Goal: Task Accomplishment & Management: Complete application form

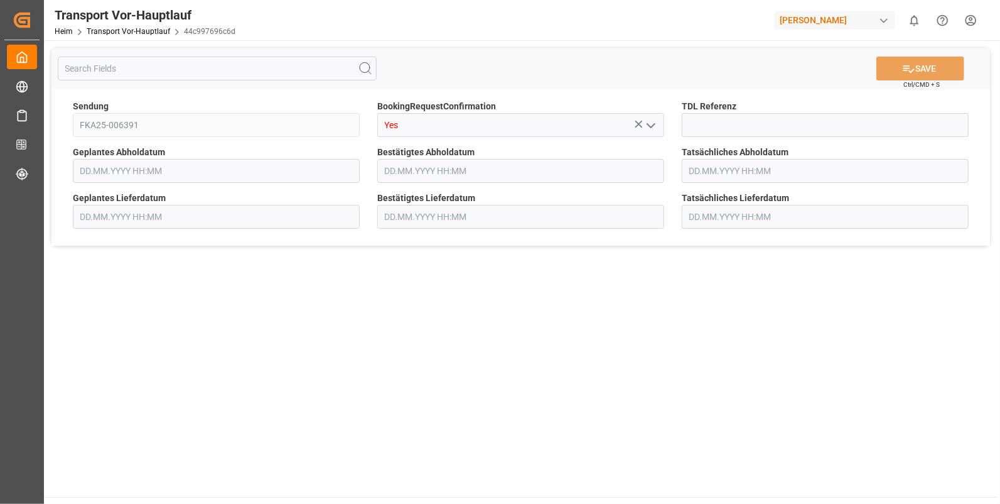
type input "[DATE] 00:00"
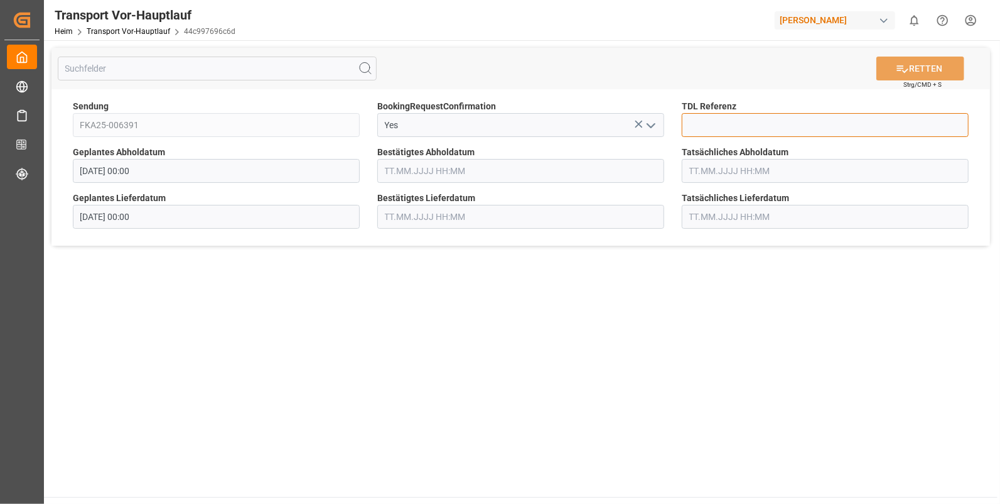
click at [713, 121] on input at bounding box center [825, 125] width 287 height 24
type input "10028711"
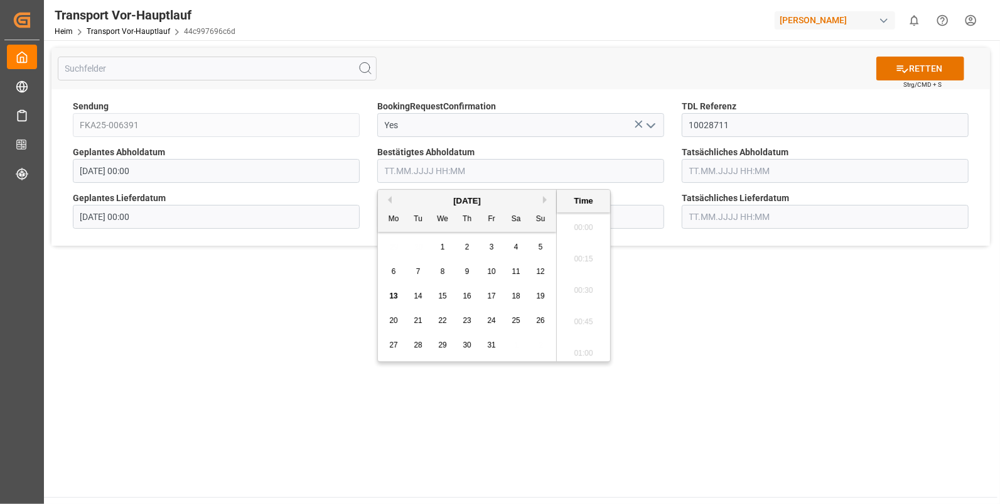
click at [406, 175] on input "text" at bounding box center [520, 171] width 287 height 24
click at [490, 269] on span "10" at bounding box center [491, 271] width 8 height 9
click at [584, 344] on li "12:30" at bounding box center [583, 349] width 53 height 31
type input "10.10.2025 12:30"
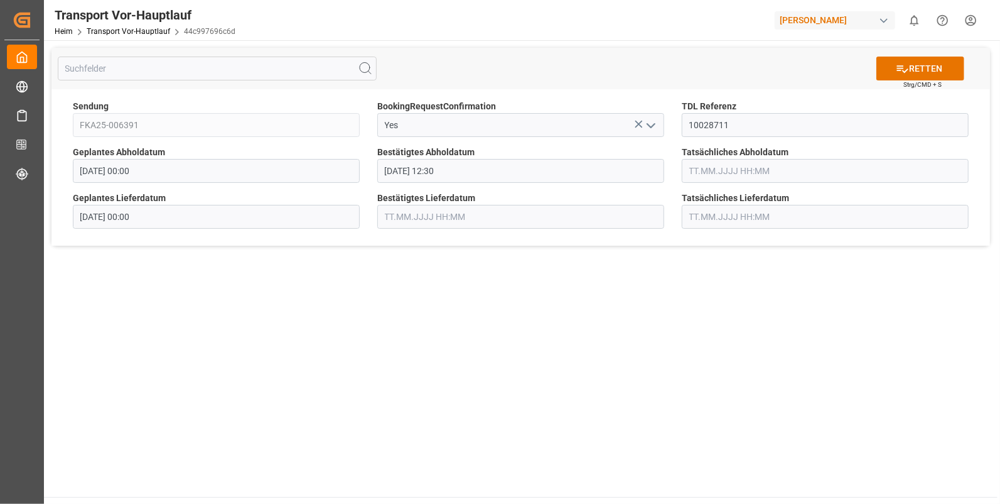
click at [719, 161] on input "text" at bounding box center [825, 171] width 287 height 24
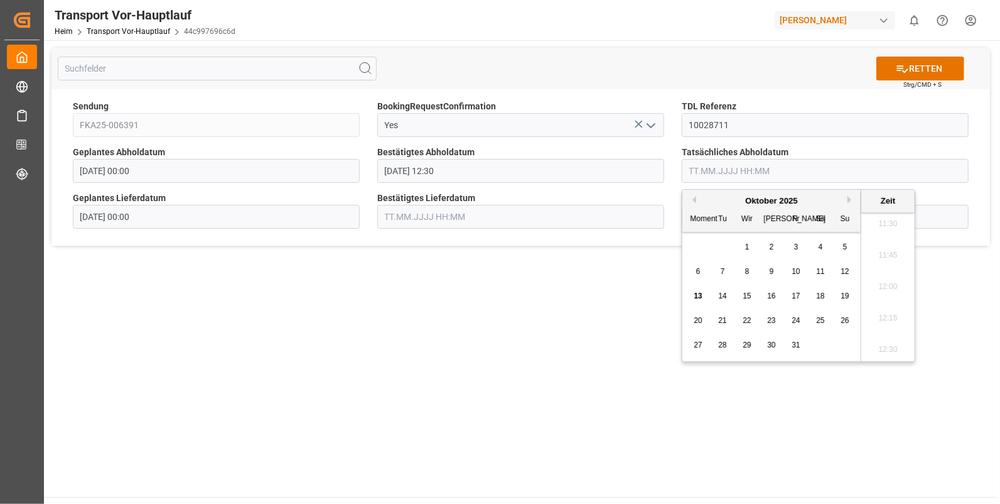
click at [797, 274] on span "10" at bounding box center [796, 271] width 8 height 9
click at [885, 346] on li "12:30" at bounding box center [887, 349] width 53 height 31
type input "10.10.2025 12:30"
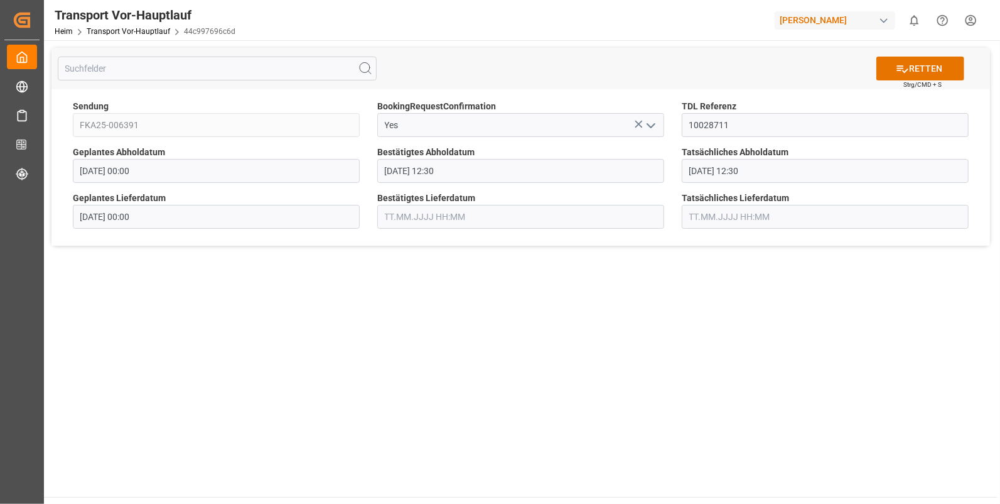
click at [402, 214] on input "text" at bounding box center [520, 217] width 287 height 24
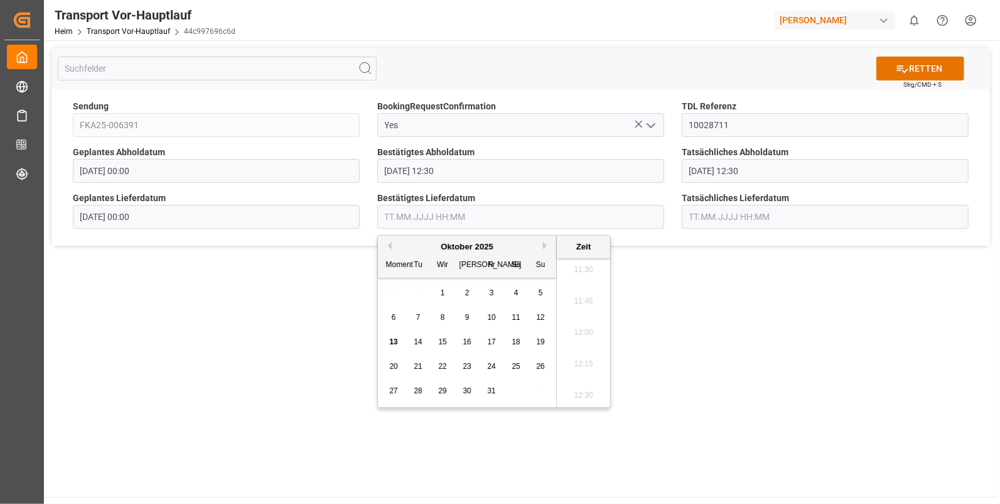
click at [392, 339] on span "13" at bounding box center [393, 341] width 8 height 9
click at [581, 280] on li "08:45" at bounding box center [583, 290] width 53 height 31
type input "13.10.2025 08:45"
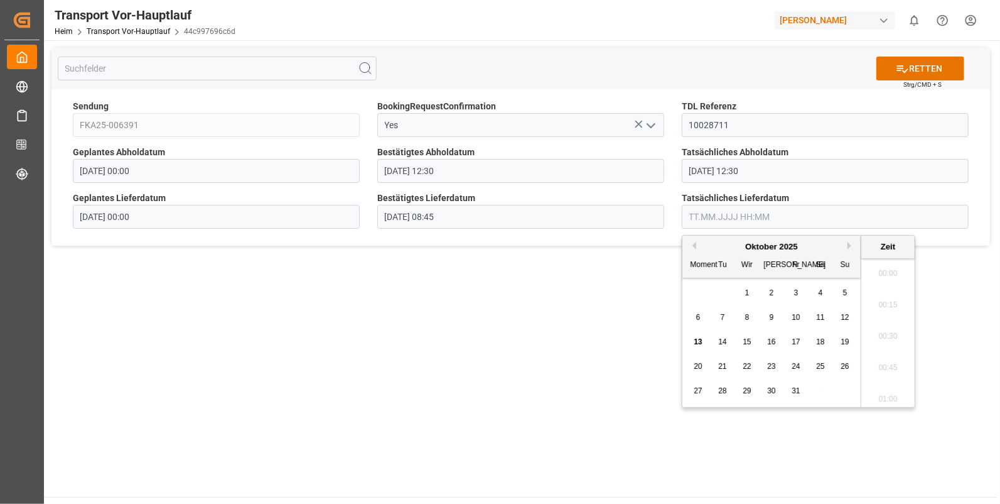
click at [702, 224] on input "text" at bounding box center [825, 217] width 287 height 24
drag, startPoint x: 697, startPoint y: 339, endPoint x: 788, endPoint y: 318, distance: 93.4
click at [698, 338] on span "13" at bounding box center [698, 341] width 8 height 9
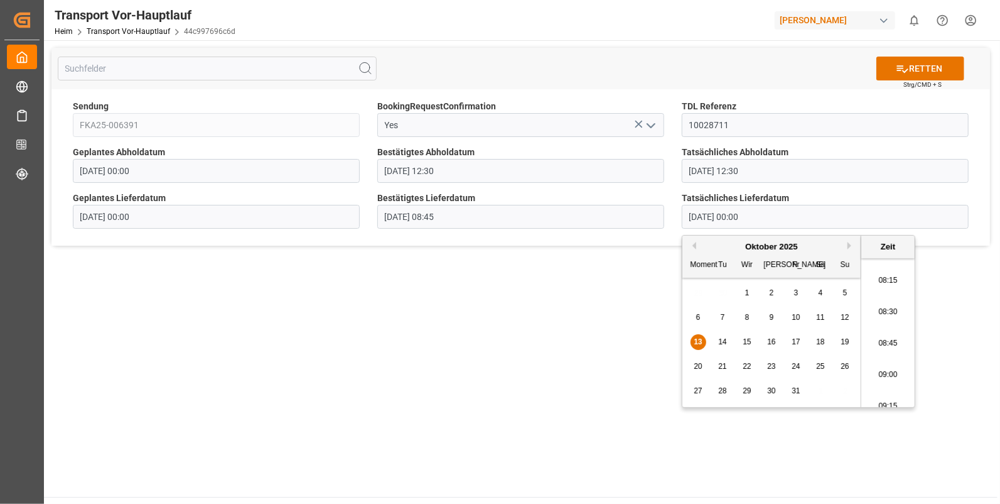
click at [879, 337] on li "08:45" at bounding box center [887, 343] width 53 height 31
type input "13.10.2025 08:45"
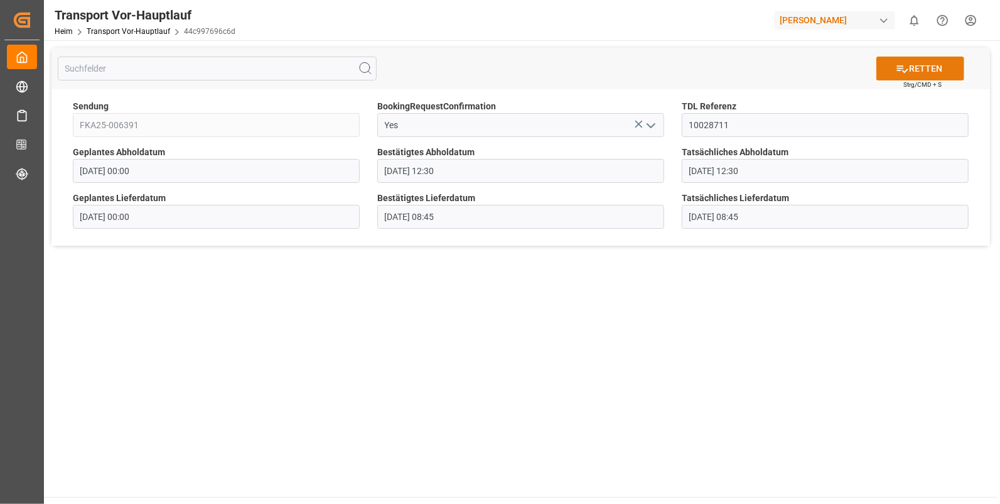
click at [900, 69] on icon at bounding box center [902, 69] width 11 height 8
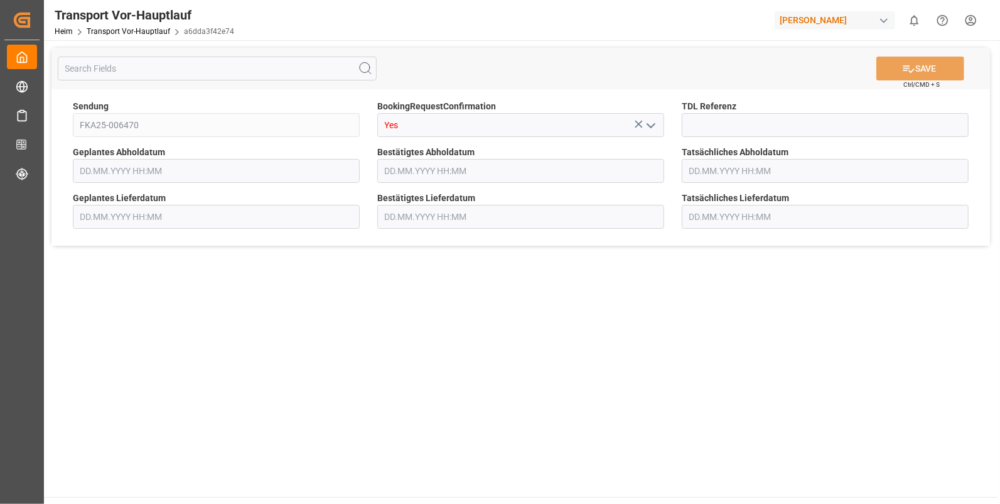
type input "[DATE] 00:00"
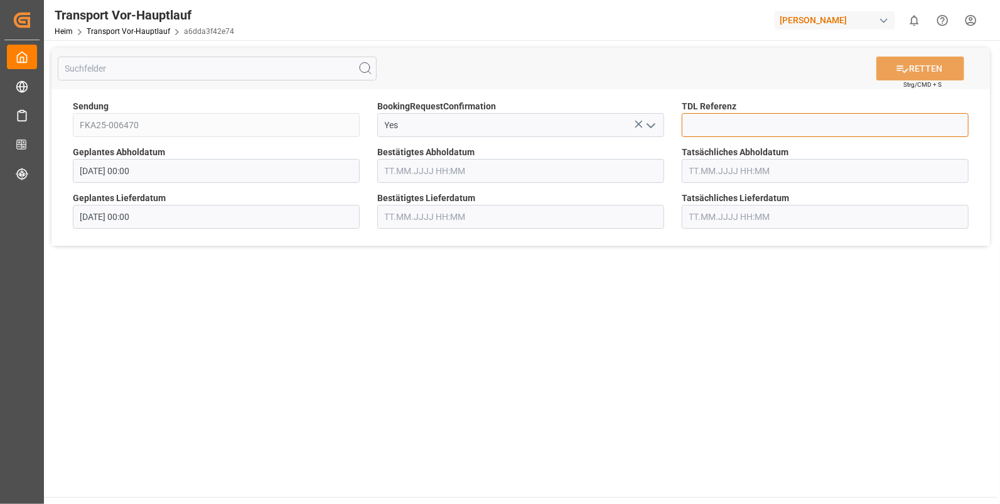
click at [738, 126] on input at bounding box center [825, 125] width 287 height 24
type input "10028714"
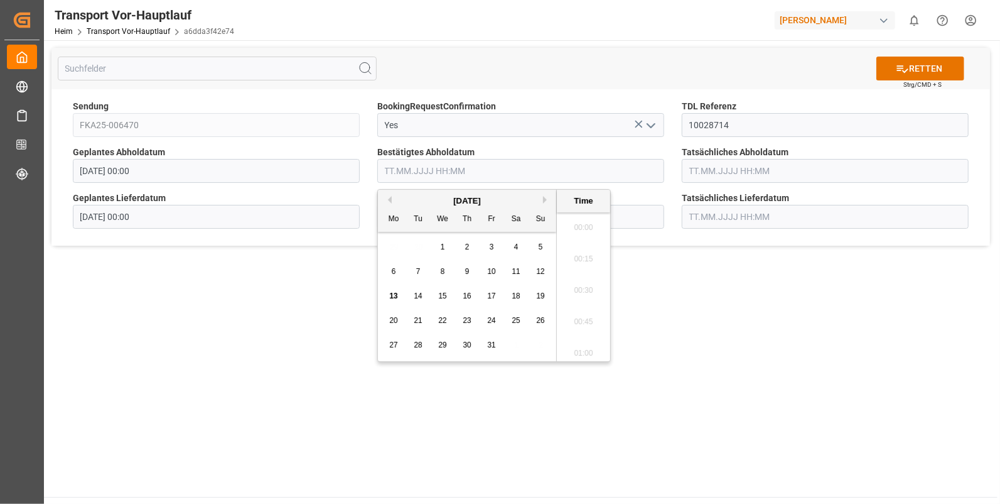
click at [400, 175] on input "text" at bounding box center [520, 171] width 287 height 24
click at [487, 274] on span "10" at bounding box center [491, 271] width 8 height 9
click at [585, 324] on li "14:00" at bounding box center [583, 328] width 53 height 31
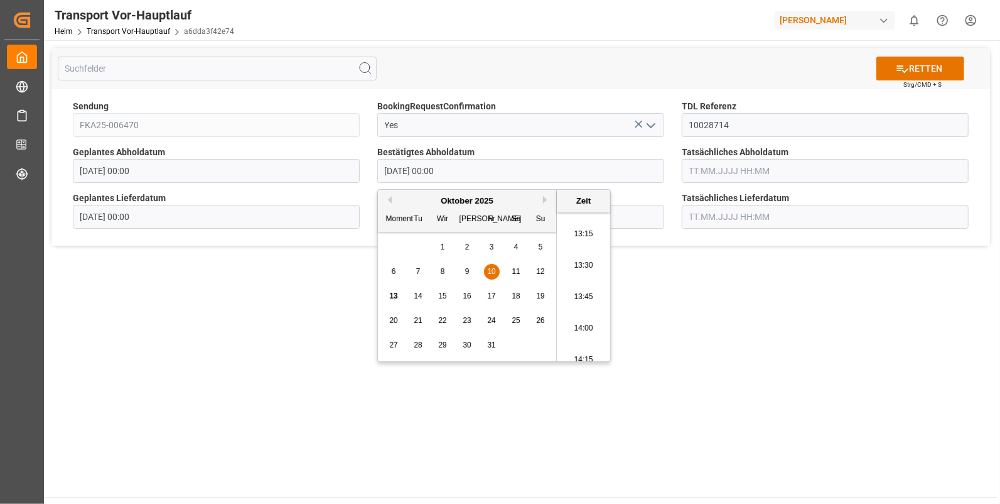
type input "10.10.2025 14:00"
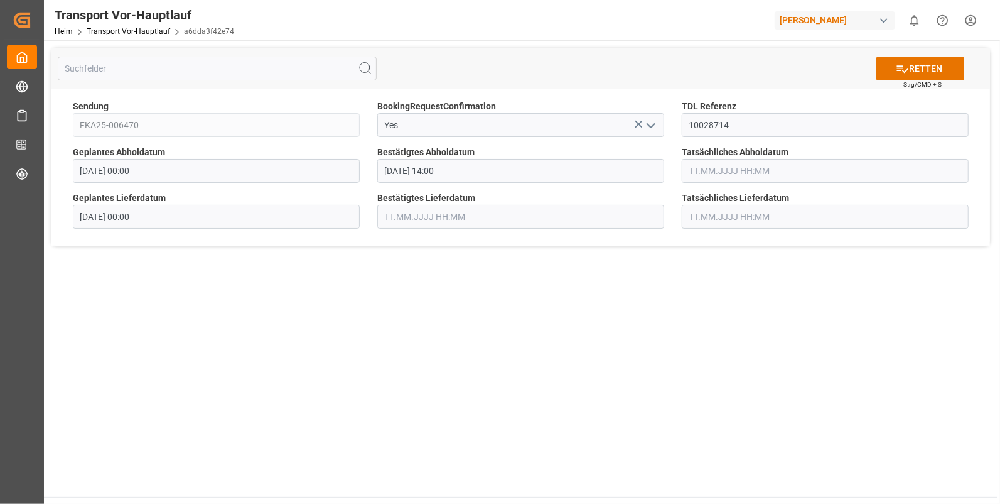
click at [737, 168] on input "text" at bounding box center [825, 171] width 287 height 24
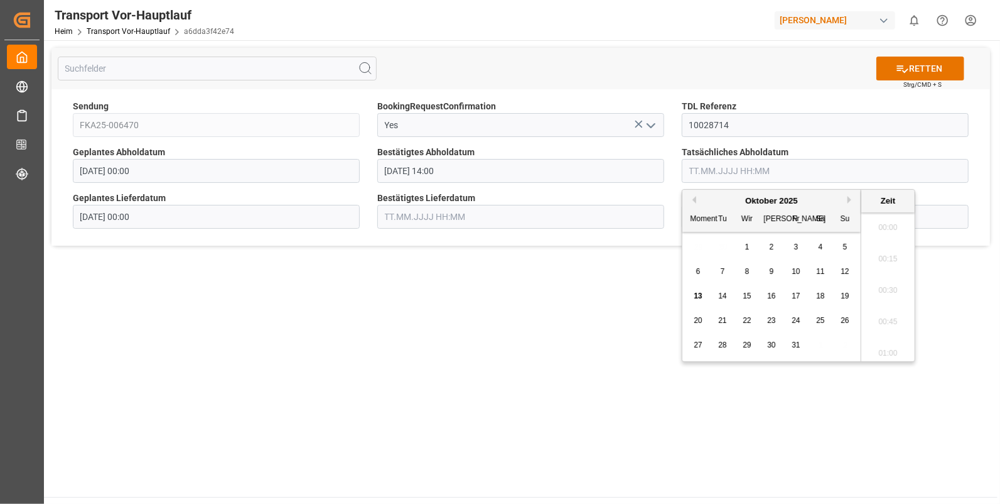
scroll to position [1448, 0]
drag, startPoint x: 796, startPoint y: 267, endPoint x: 868, endPoint y: 267, distance: 72.8
click at [796, 267] on span "10" at bounding box center [796, 271] width 8 height 9
drag, startPoint x: 887, startPoint y: 323, endPoint x: 883, endPoint y: 316, distance: 7.7
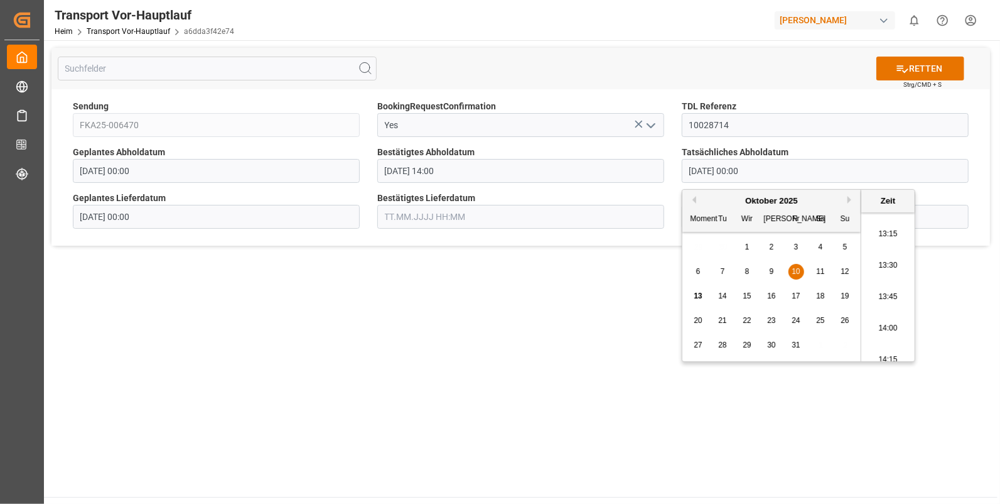
click at [885, 322] on li "14:00" at bounding box center [887, 328] width 53 height 31
type input "10.10.2025 14:00"
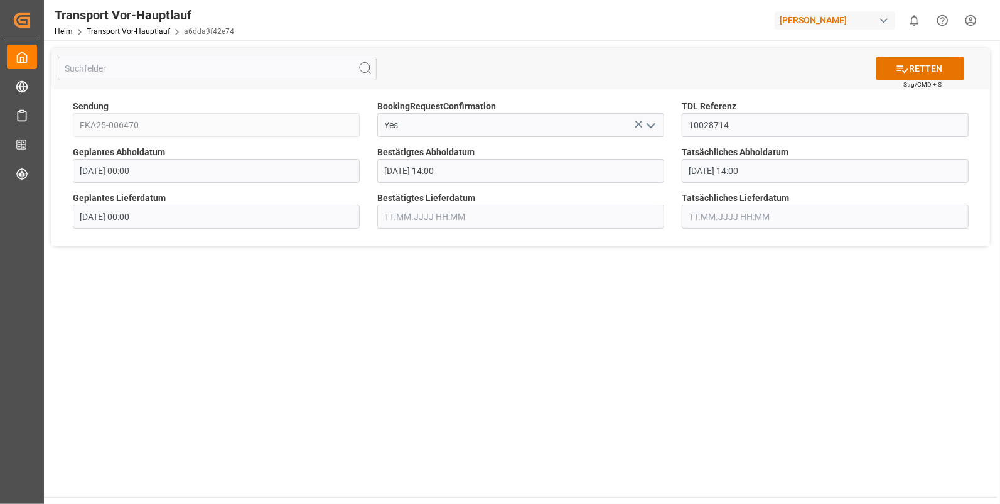
click at [443, 219] on input "text" at bounding box center [520, 217] width 287 height 24
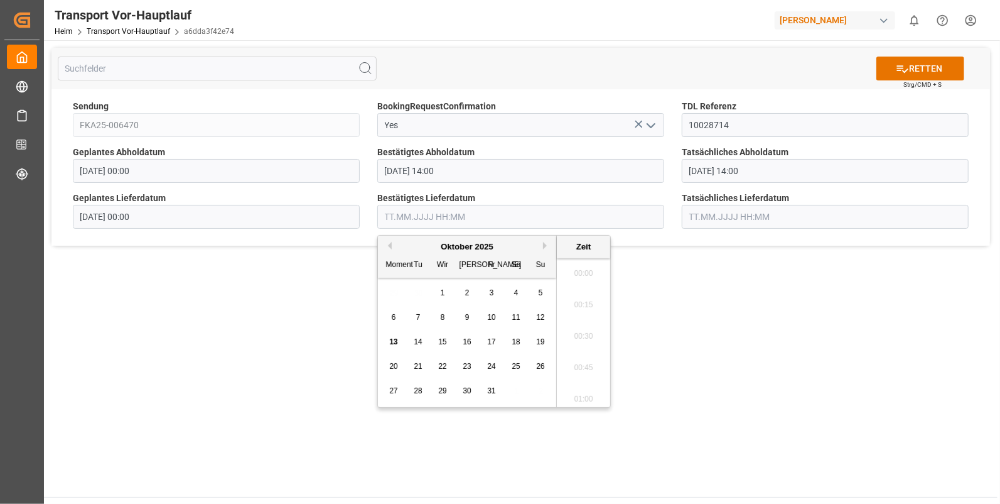
scroll to position [1448, 0]
click at [394, 342] on span "13" at bounding box center [393, 341] width 8 height 9
drag, startPoint x: 570, startPoint y: 304, endPoint x: 578, endPoint y: 301, distance: 8.7
click at [571, 304] on li "09:15" at bounding box center [583, 301] width 53 height 31
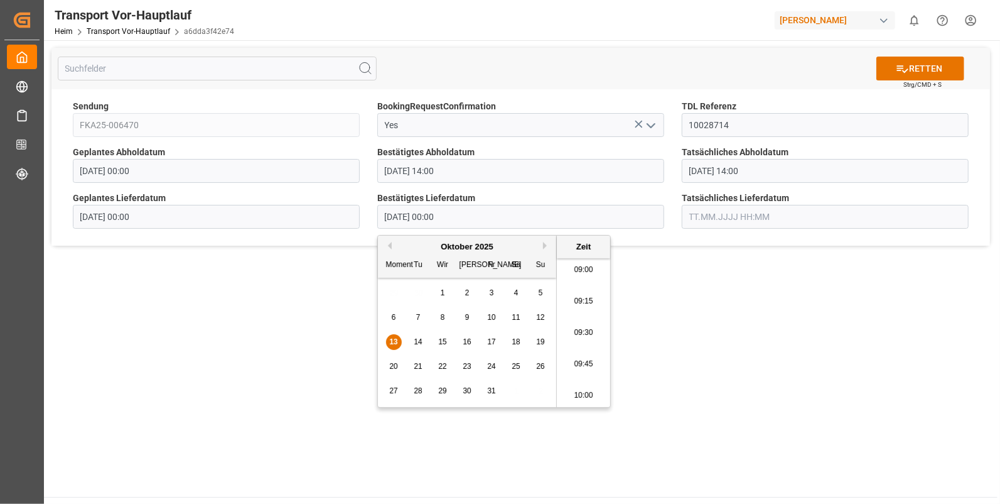
type input "[DATE] 09:15"
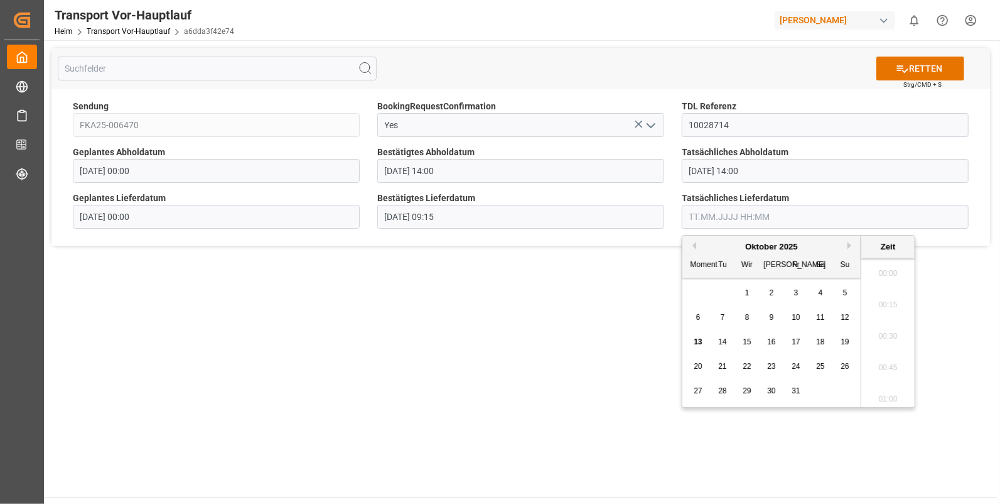
click at [713, 218] on input "text" at bounding box center [825, 217] width 287 height 24
click at [703, 339] on div "13" at bounding box center [699, 342] width 16 height 15
click at [885, 298] on li "09:15" at bounding box center [887, 301] width 53 height 31
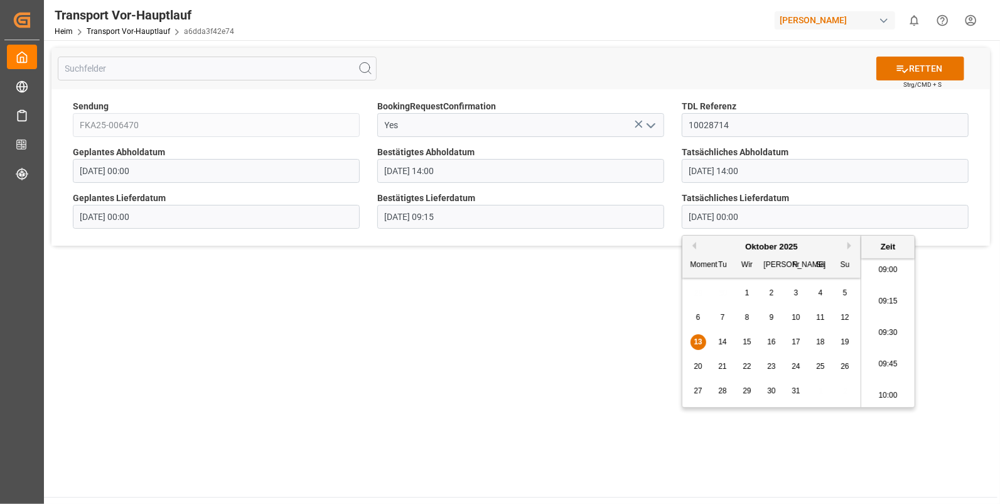
type input "[DATE] 09:15"
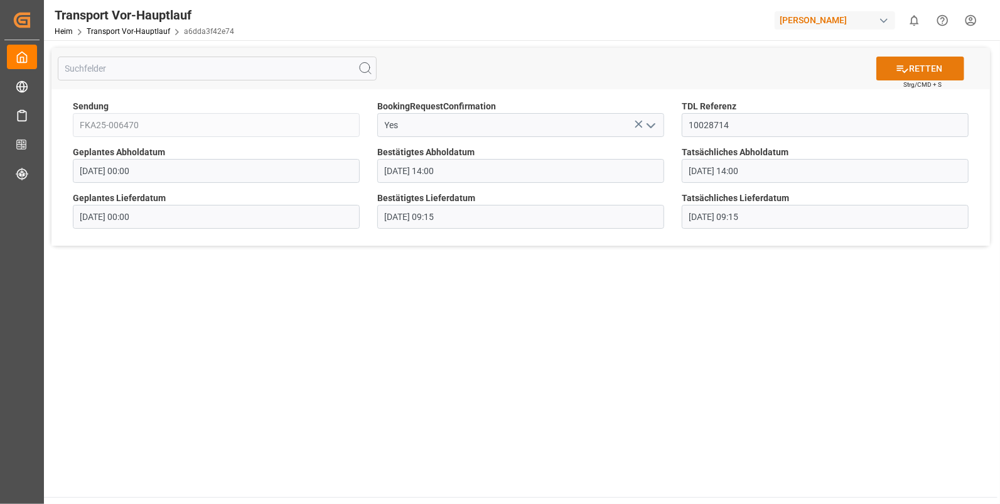
click at [925, 68] on font "RETTEN" at bounding box center [925, 68] width 33 height 13
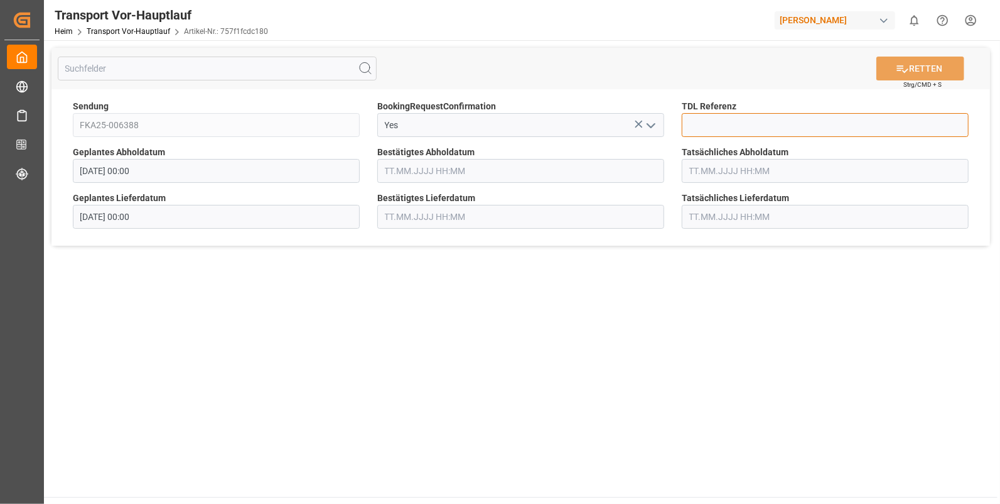
click at [722, 119] on input at bounding box center [825, 125] width 287 height 24
type input "10028715"
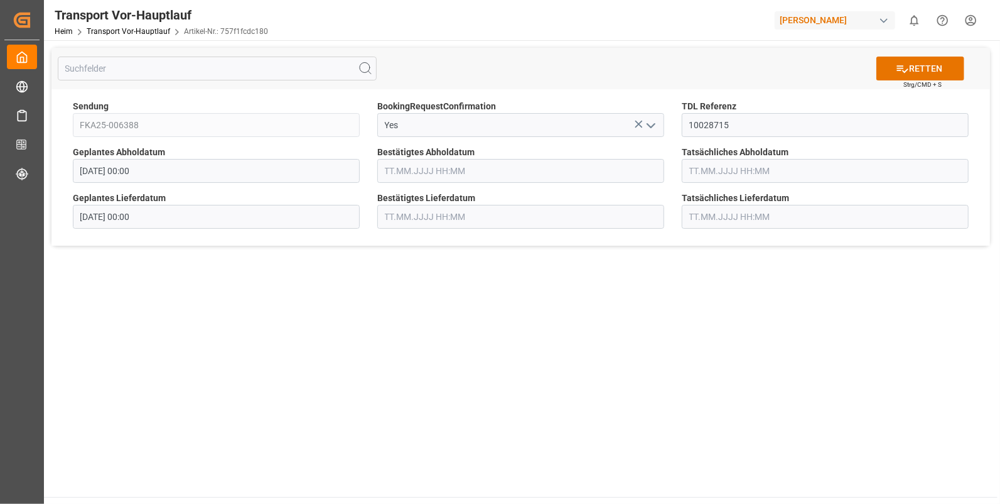
click at [389, 175] on input "text" at bounding box center [520, 171] width 287 height 24
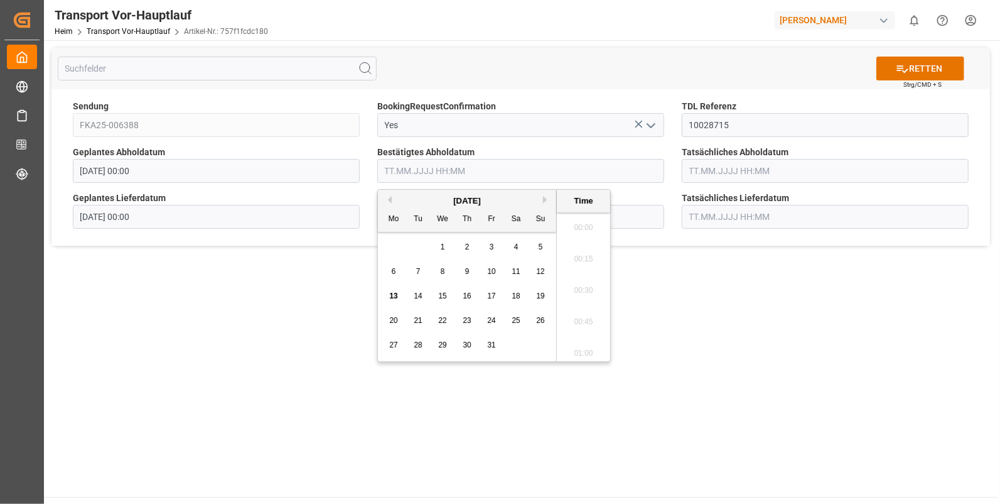
scroll to position [1448, 0]
click at [494, 273] on span "10" at bounding box center [491, 271] width 8 height 9
click at [590, 305] on li "13:45" at bounding box center [583, 296] width 53 height 31
type input "[DATE] 13:45"
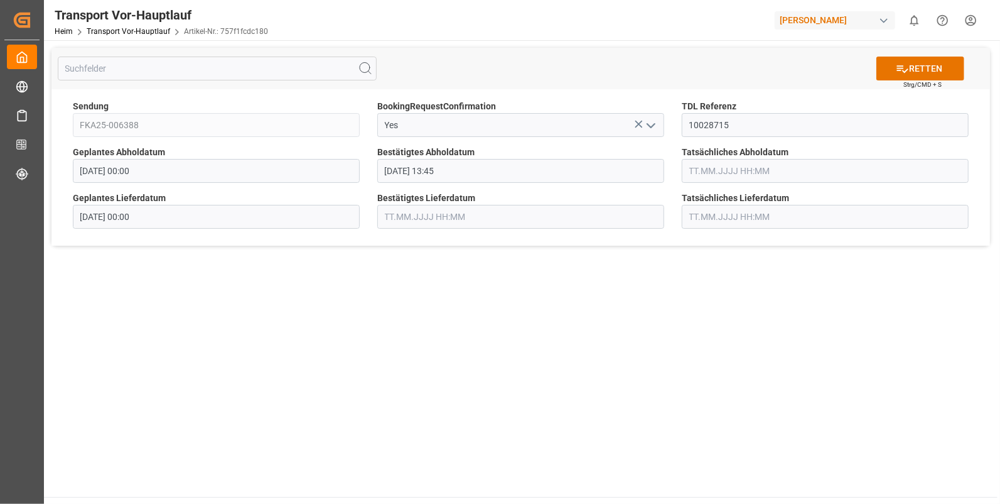
click at [716, 165] on input "text" at bounding box center [825, 171] width 287 height 24
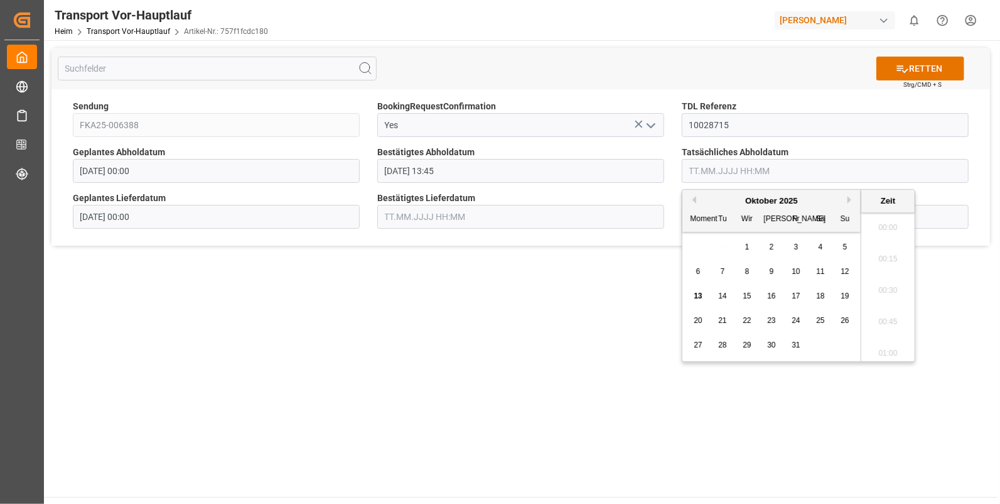
scroll to position [1448, 0]
click at [795, 267] on div "10" at bounding box center [797, 271] width 16 height 15
click at [893, 242] on li "13:45" at bounding box center [887, 244] width 53 height 31
type input "[DATE] 13:45"
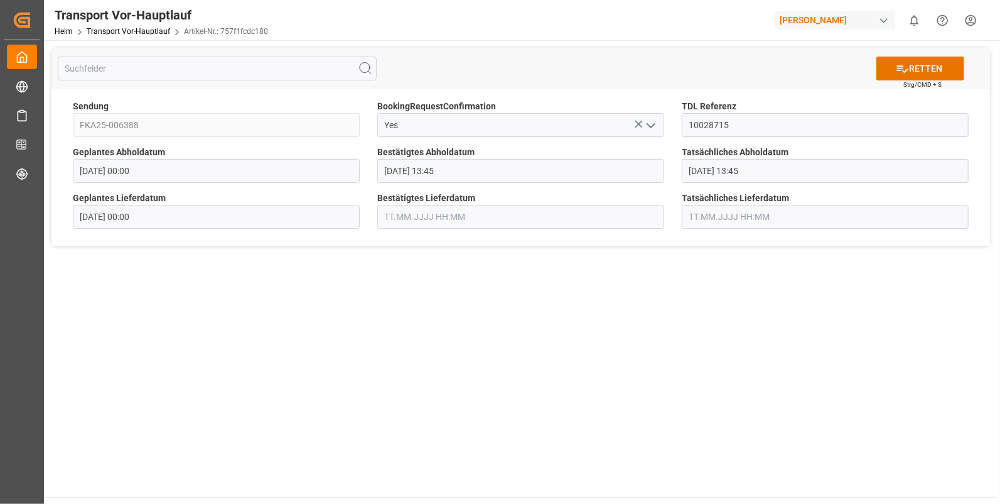
click at [465, 211] on input "text" at bounding box center [520, 217] width 287 height 24
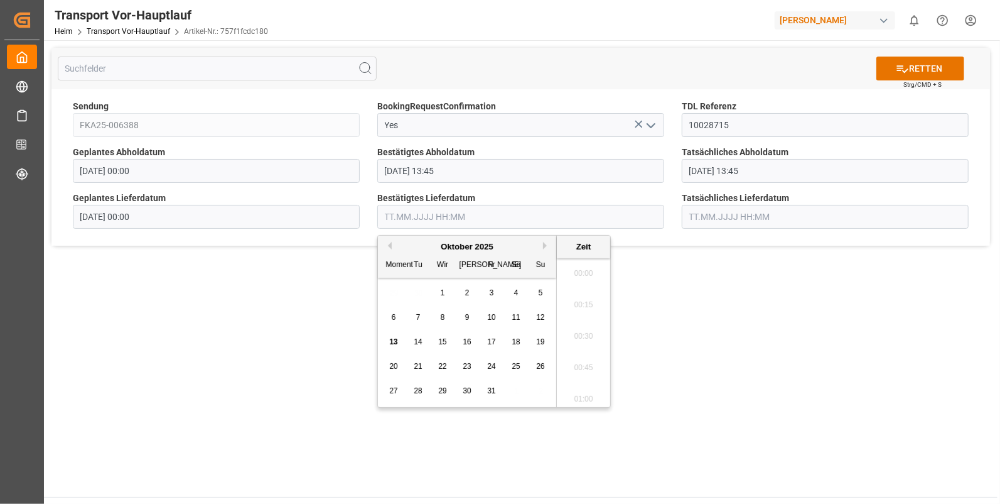
scroll to position [1448, 0]
click at [387, 342] on div "13" at bounding box center [394, 342] width 16 height 15
click at [586, 311] on li "09:45" at bounding box center [583, 311] width 53 height 31
type input "13.10.2025 09:45"
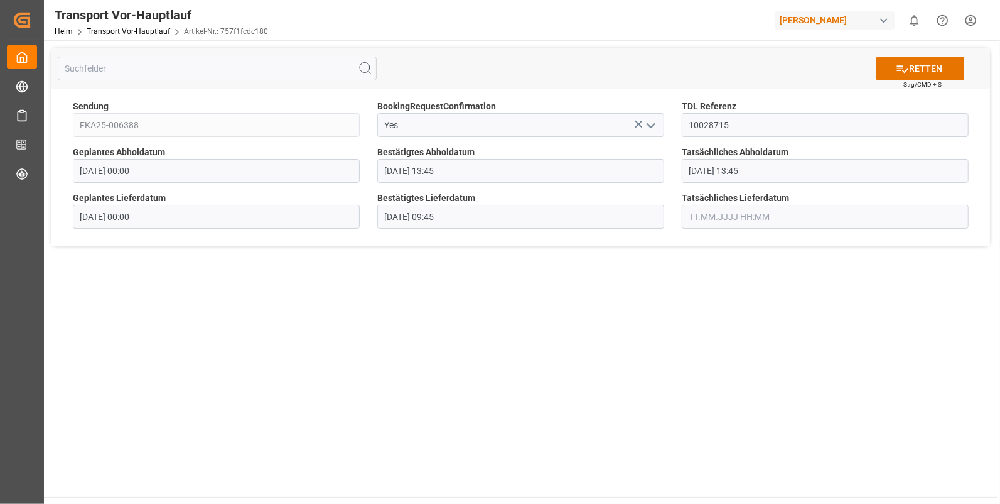
click at [698, 213] on input "text" at bounding box center [825, 217] width 287 height 24
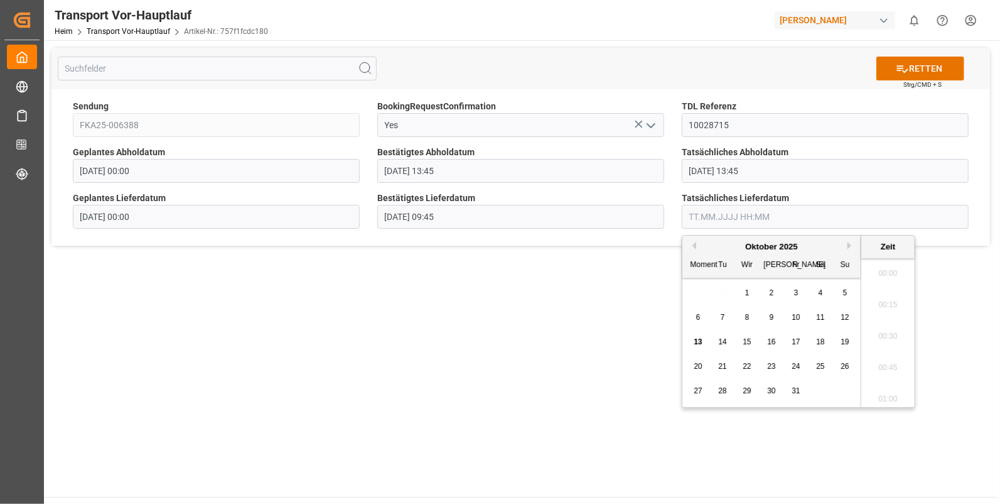
scroll to position [1448, 0]
click at [696, 338] on span "13" at bounding box center [698, 341] width 8 height 9
click at [892, 310] on li "09:45" at bounding box center [887, 311] width 53 height 31
type input "13.10.2025 09:45"
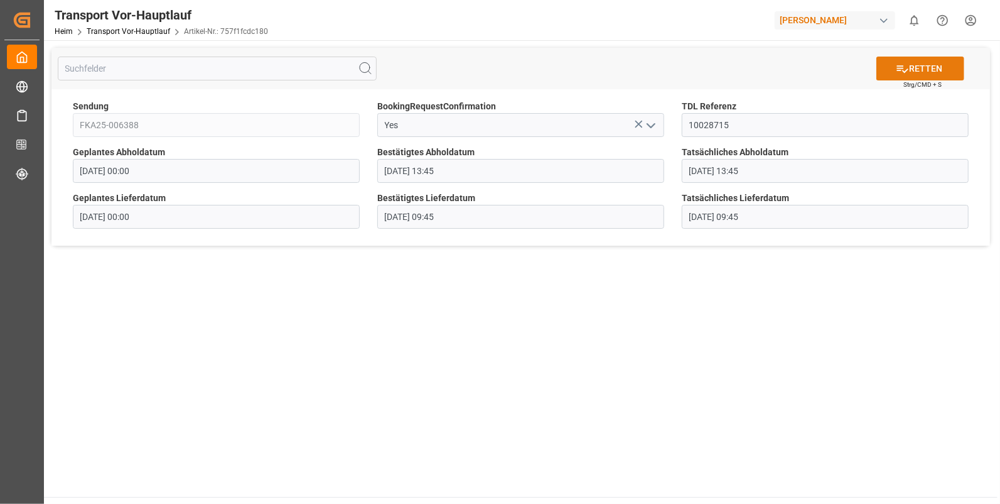
click at [910, 62] on font "RETTEN" at bounding box center [925, 68] width 33 height 13
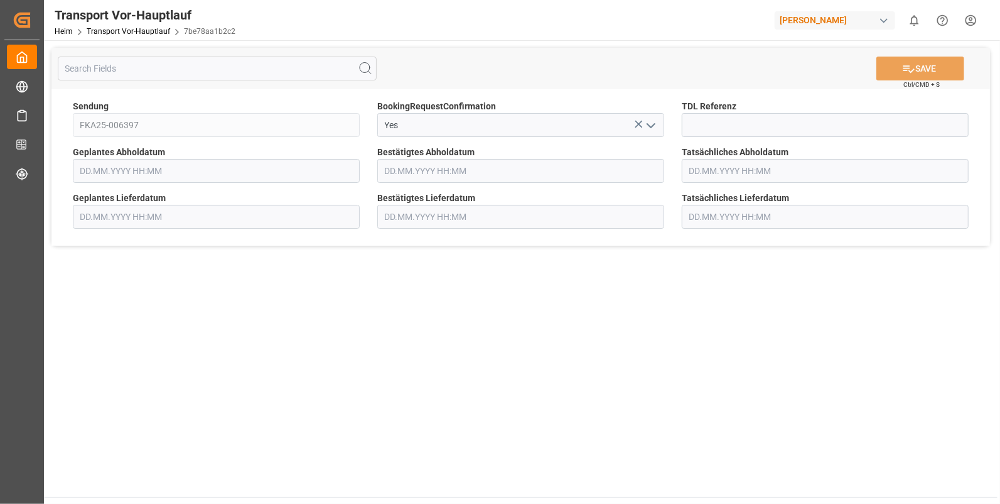
type input "[DATE] 00:00"
click at [715, 121] on input at bounding box center [825, 125] width 287 height 24
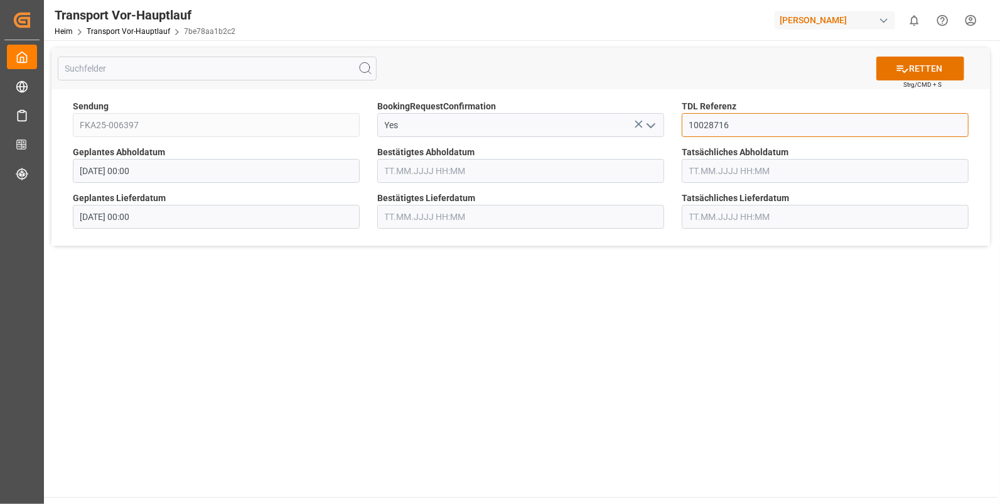
type input "10028716"
click at [408, 172] on input "text" at bounding box center [520, 171] width 287 height 24
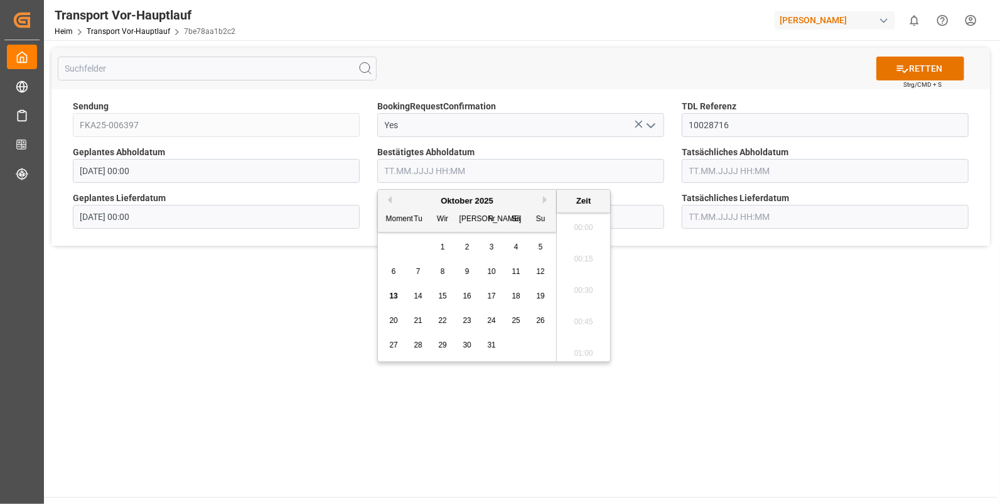
scroll to position [1448, 0]
click at [490, 269] on span "10" at bounding box center [491, 271] width 8 height 9
click at [573, 301] on li "13:45" at bounding box center [583, 296] width 53 height 31
type input "10.10.2025 13:45"
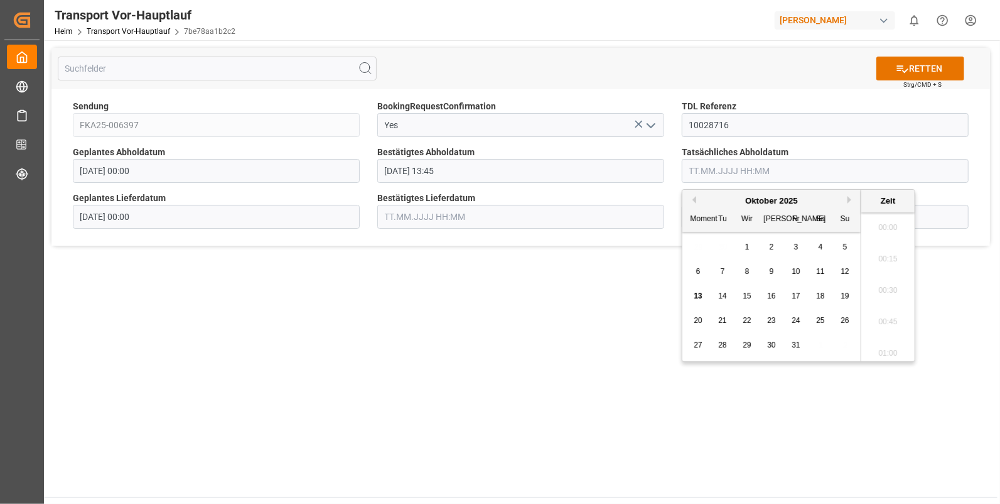
click at [712, 173] on input "text" at bounding box center [825, 171] width 287 height 24
click at [797, 271] on span "10" at bounding box center [796, 271] width 8 height 9
click at [887, 317] on li "13:30" at bounding box center [887, 318] width 53 height 31
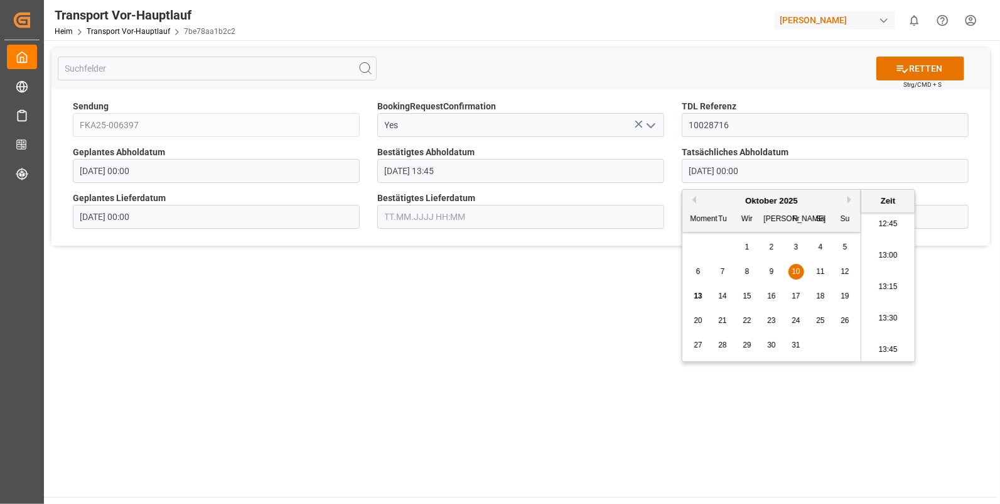
type input "10.10.2025 13:30"
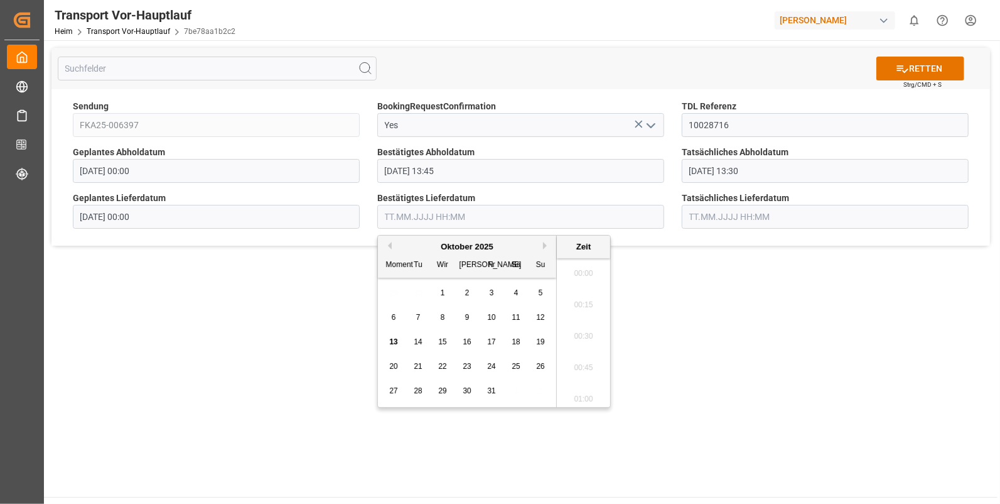
click at [441, 218] on input "text" at bounding box center [520, 217] width 287 height 24
click at [392, 343] on span "13" at bounding box center [393, 341] width 8 height 9
click at [573, 301] on li "09:15" at bounding box center [583, 301] width 53 height 31
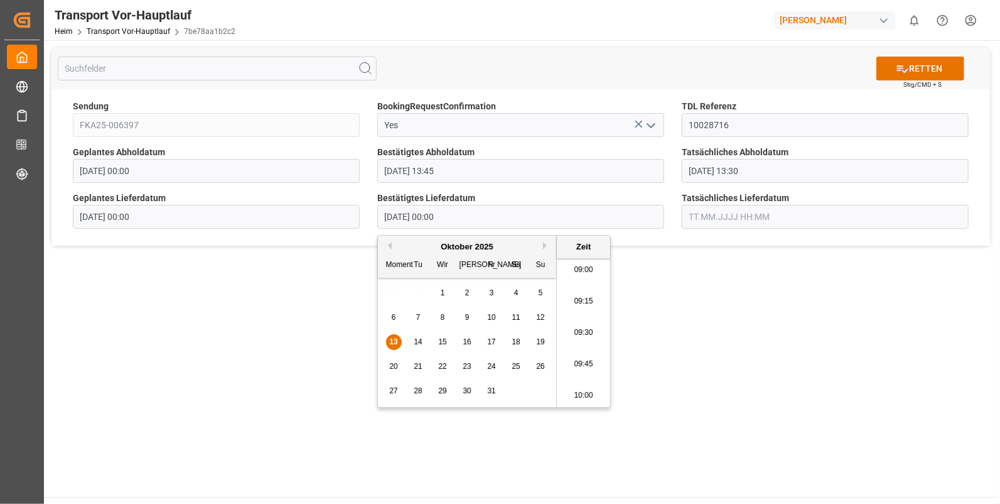
type input "13.10.2025 09:15"
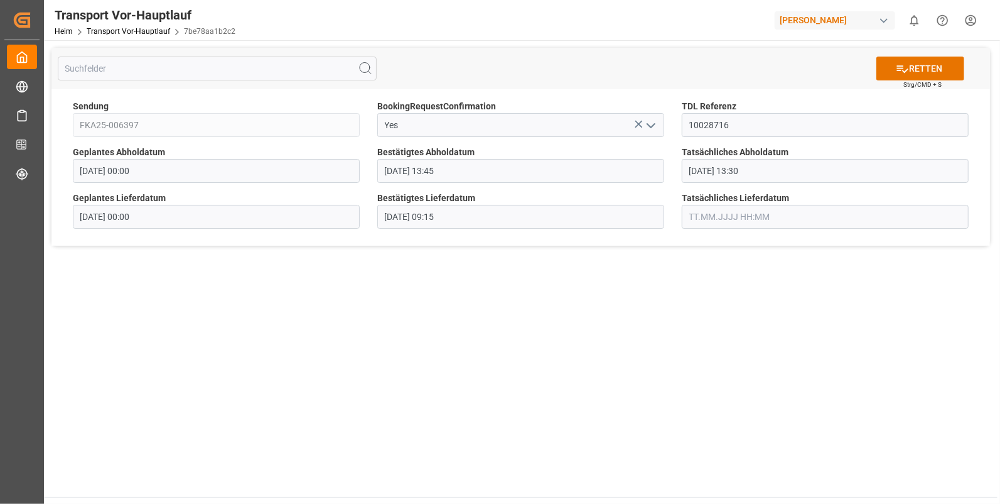
click at [698, 209] on input "text" at bounding box center [825, 217] width 287 height 24
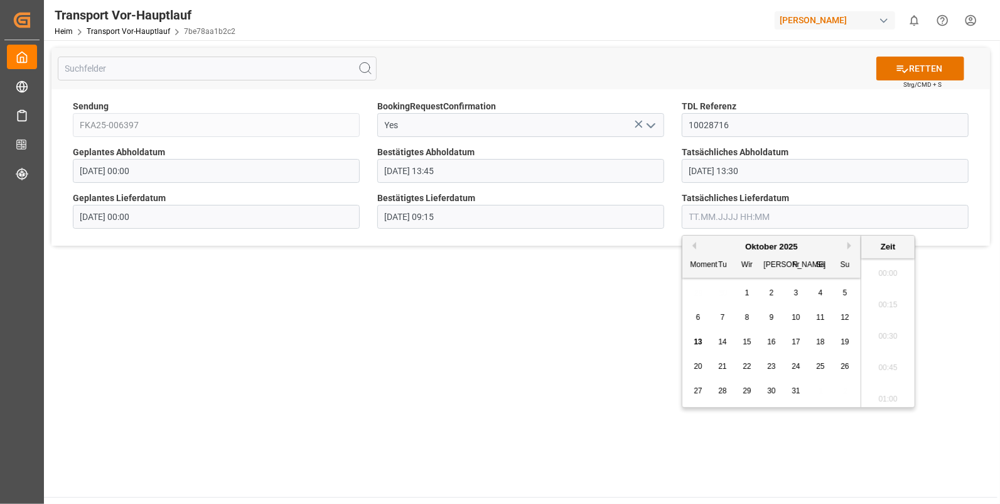
scroll to position [1448, 0]
click at [691, 338] on div "13" at bounding box center [699, 342] width 16 height 15
click at [887, 295] on li "09:15" at bounding box center [887, 301] width 53 height 31
type input "13.10.2025 09:15"
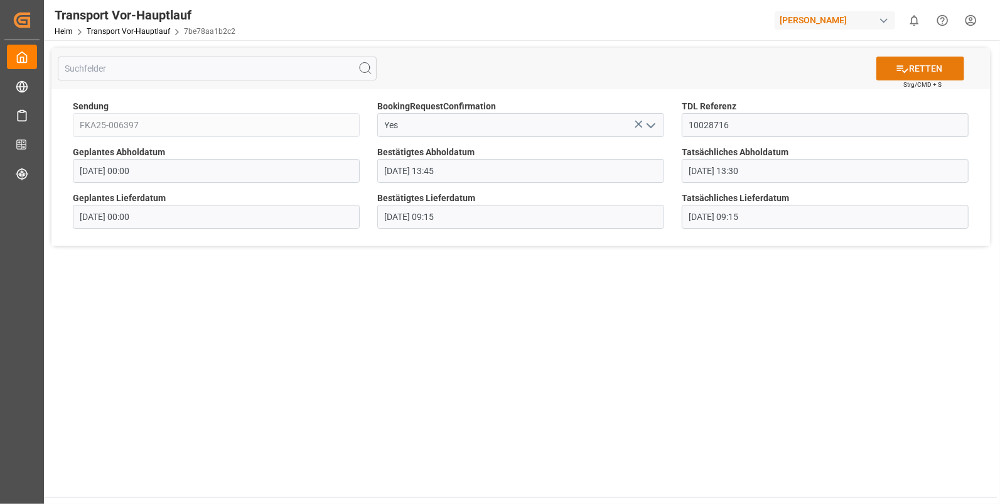
click at [899, 68] on icon at bounding box center [902, 69] width 11 height 8
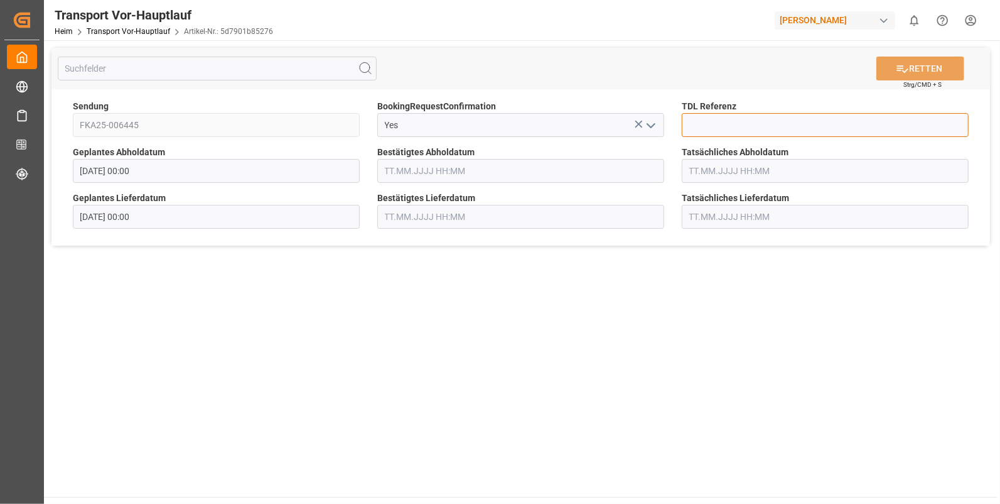
click at [726, 127] on input at bounding box center [825, 125] width 287 height 24
type input "10028717"
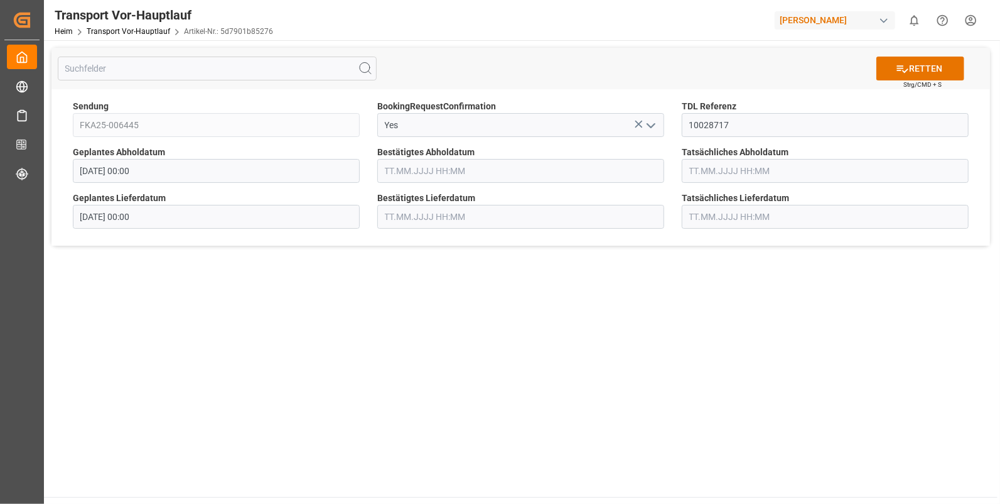
click at [443, 170] on input "text" at bounding box center [520, 171] width 287 height 24
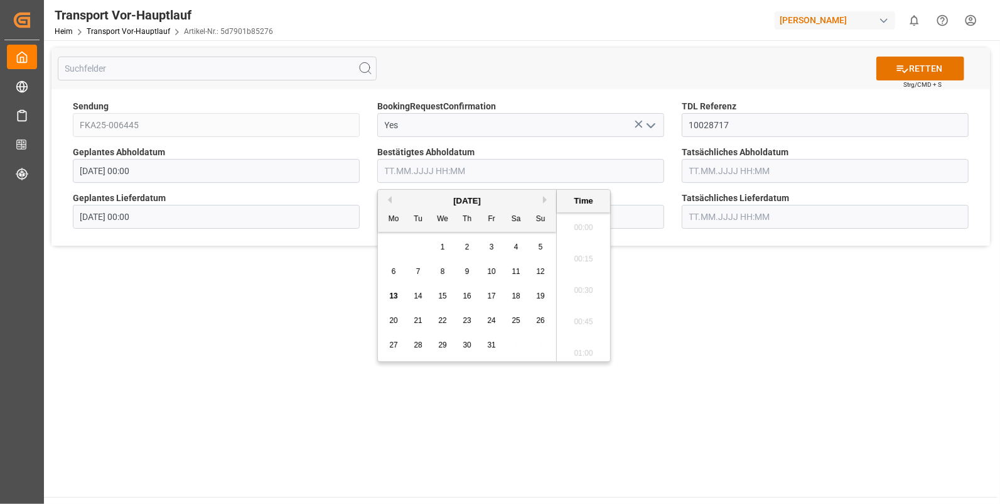
scroll to position [1448, 0]
click at [490, 270] on span "10" at bounding box center [491, 271] width 8 height 9
click at [581, 311] on li "13:00" at bounding box center [583, 307] width 53 height 31
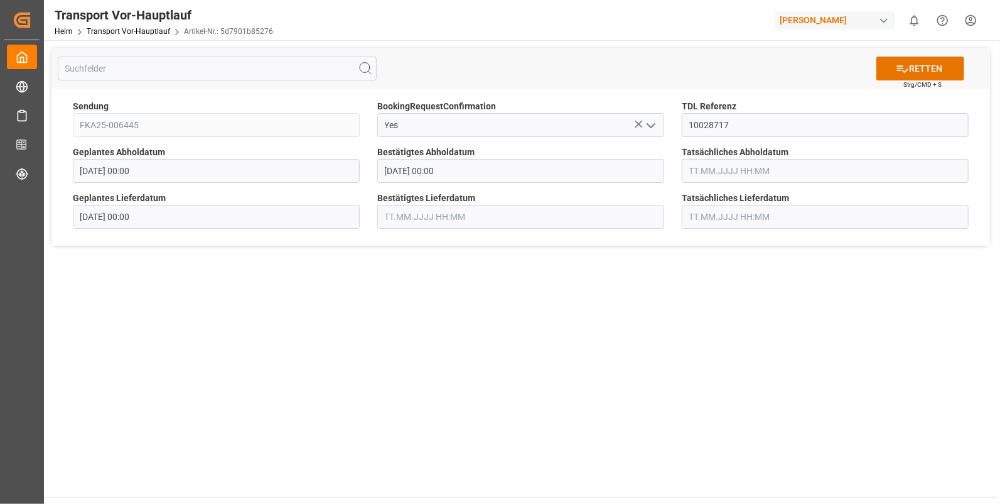
type input "10.10.2025 13:00"
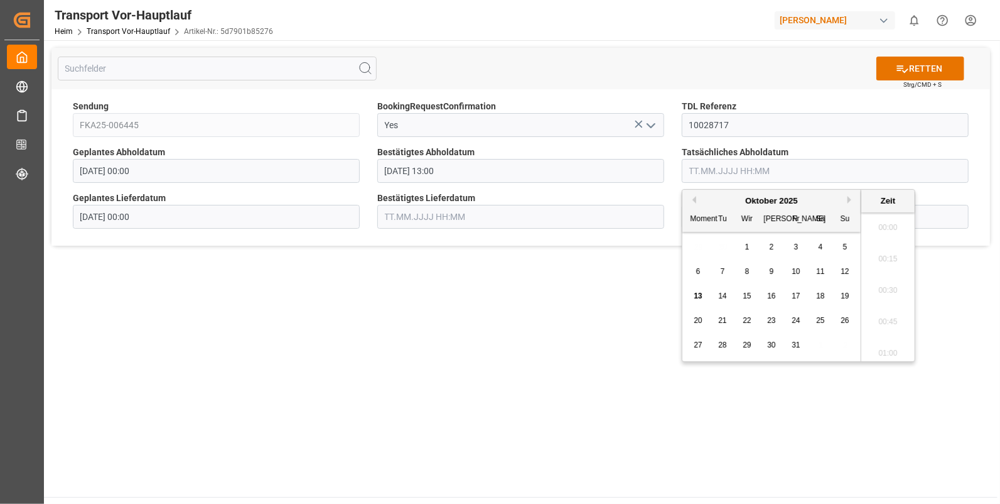
click at [715, 161] on input "text" at bounding box center [825, 171] width 287 height 24
click at [801, 270] on div "10" at bounding box center [797, 271] width 16 height 15
click at [892, 279] on li "13:15" at bounding box center [887, 286] width 53 height 31
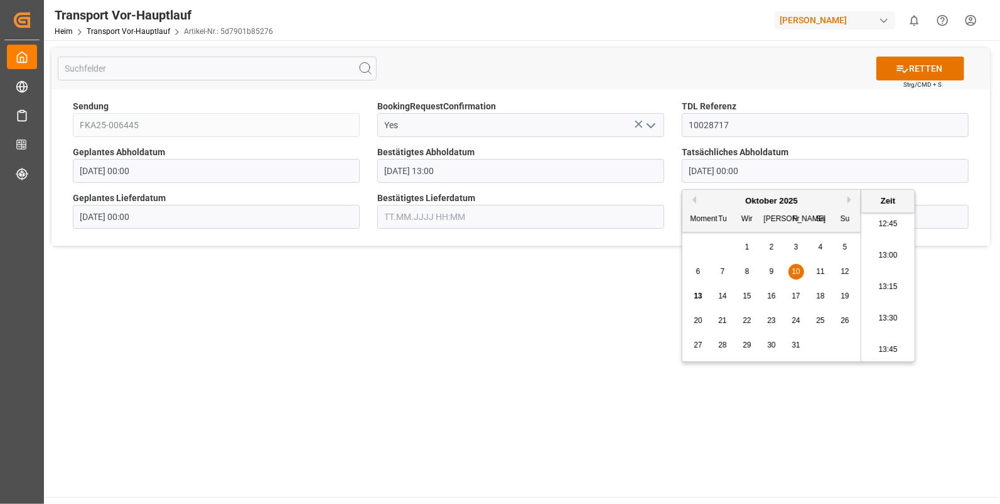
type input "10.10.2025 13:15"
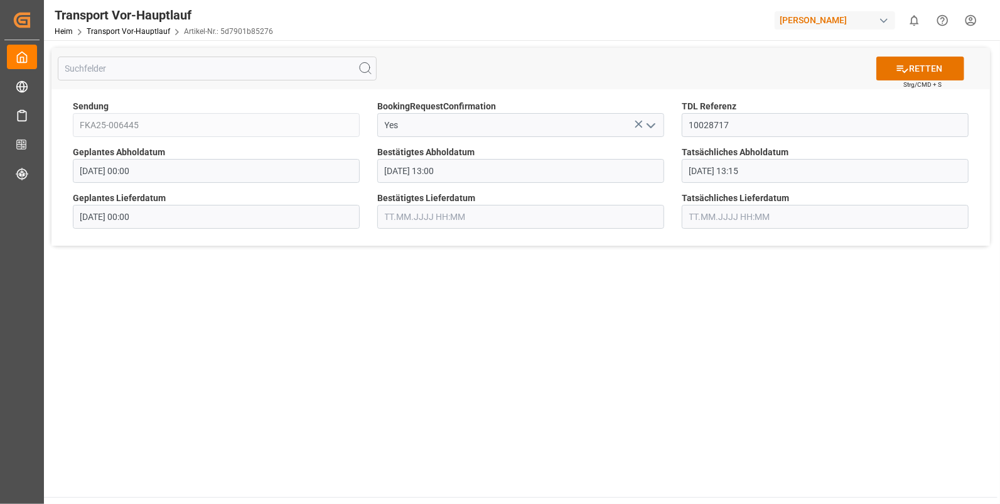
click at [403, 212] on input "text" at bounding box center [520, 217] width 287 height 24
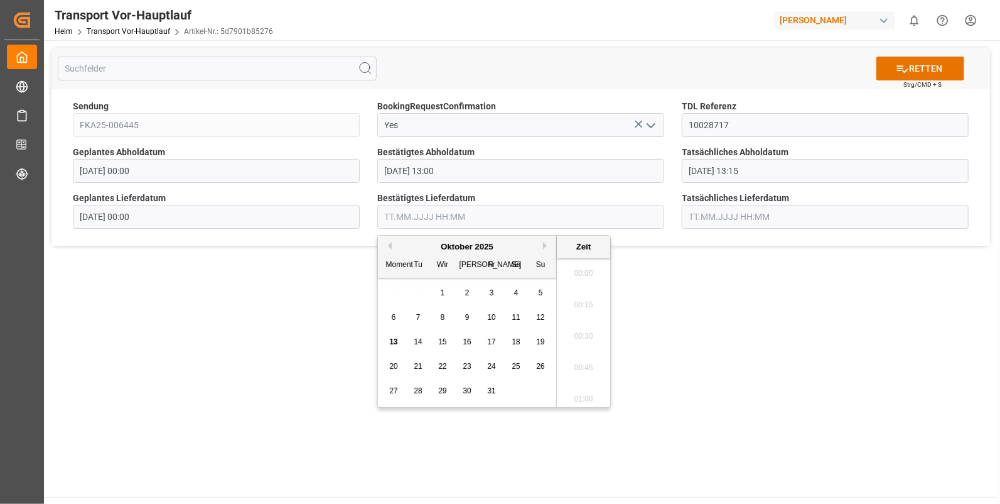
scroll to position [1448, 0]
click at [391, 340] on span "13" at bounding box center [393, 341] width 8 height 9
click at [580, 272] on li "11:30" at bounding box center [583, 269] width 53 height 31
type input "[DATE] 11:30"
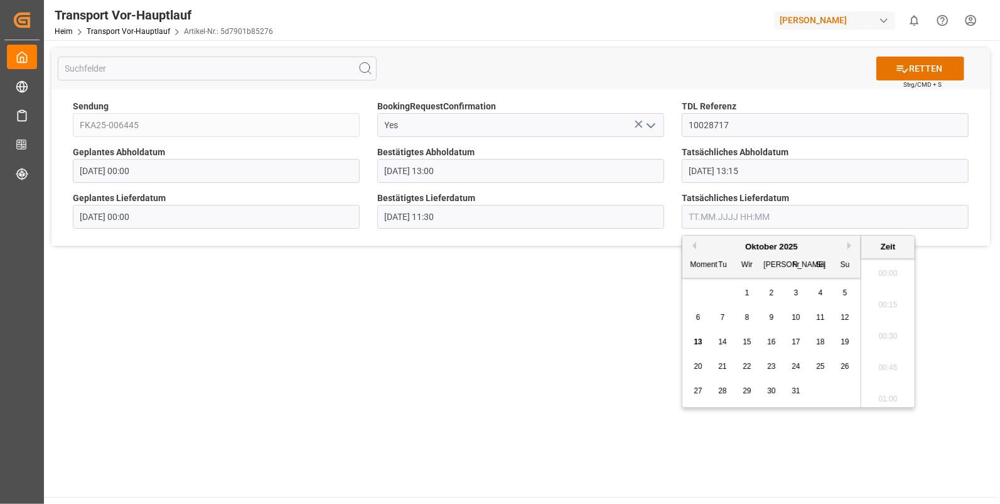
click at [710, 206] on input "text" at bounding box center [825, 217] width 287 height 24
click at [700, 340] on span "13" at bounding box center [698, 341] width 8 height 9
click at [875, 267] on li "11:30" at bounding box center [887, 269] width 53 height 31
type input "[DATE] 11:30"
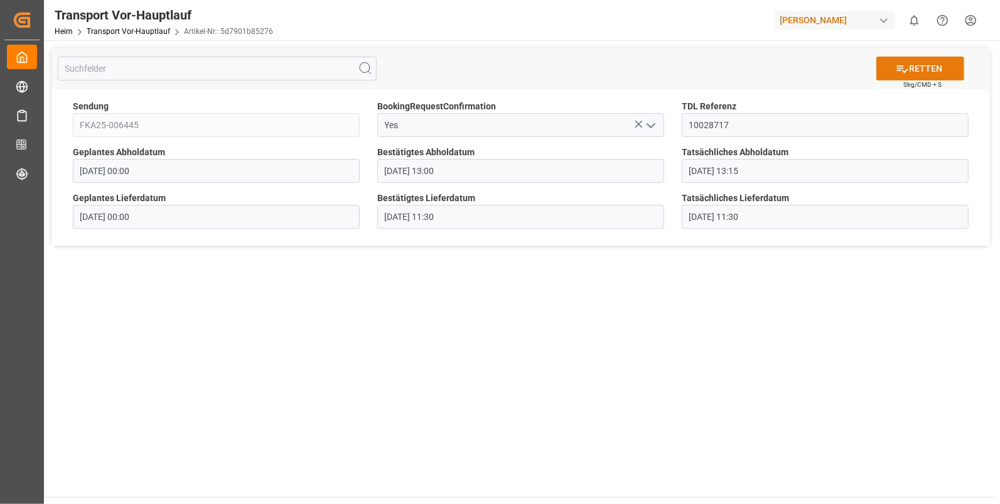
click at [932, 63] on font "RETTEN" at bounding box center [925, 68] width 33 height 13
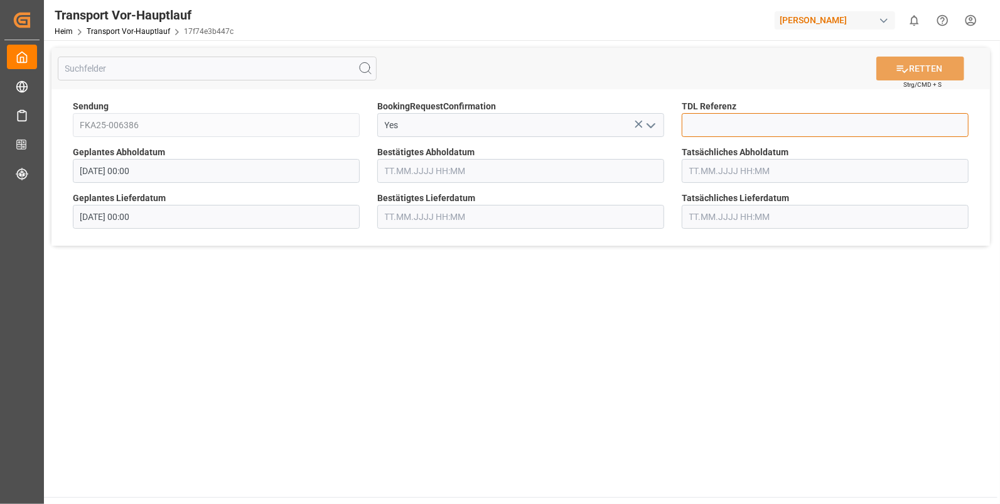
click at [734, 126] on input at bounding box center [825, 125] width 287 height 24
type input "10028720"
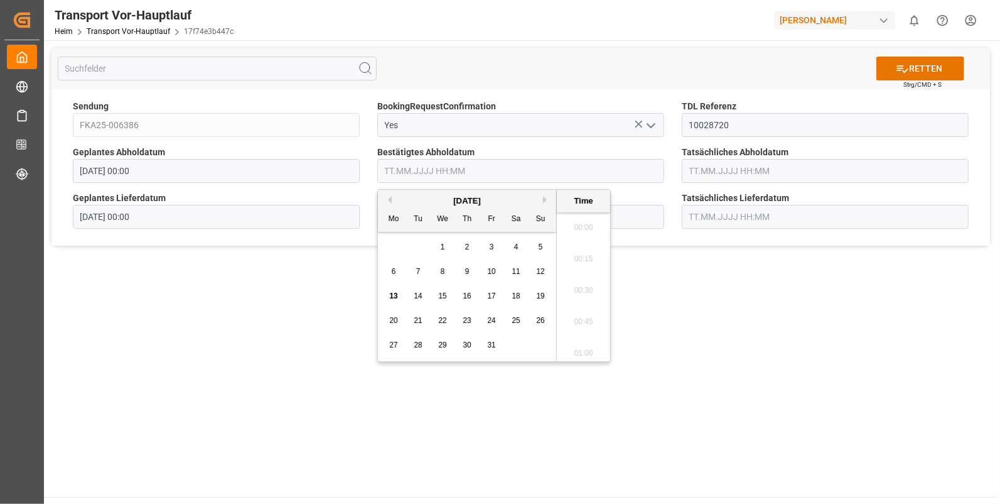
click at [401, 174] on input "text" at bounding box center [520, 171] width 287 height 24
click at [488, 269] on span "10" at bounding box center [491, 271] width 8 height 9
click at [590, 335] on li "14:30" at bounding box center [583, 338] width 53 height 31
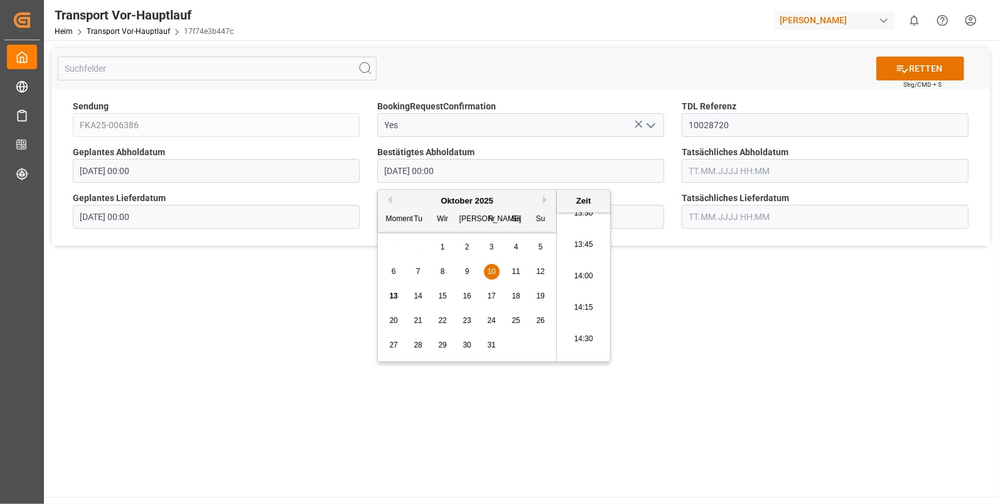
type input "[DATE] 14:30"
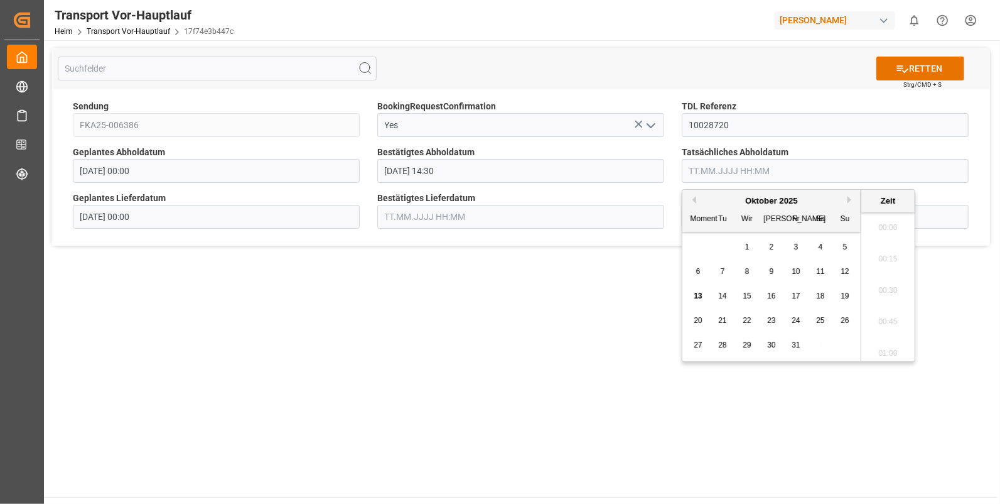
click at [716, 171] on input "text" at bounding box center [825, 171] width 287 height 24
click at [797, 270] on span "10" at bounding box center [796, 271] width 8 height 9
click at [886, 281] on li "14:30" at bounding box center [887, 286] width 53 height 31
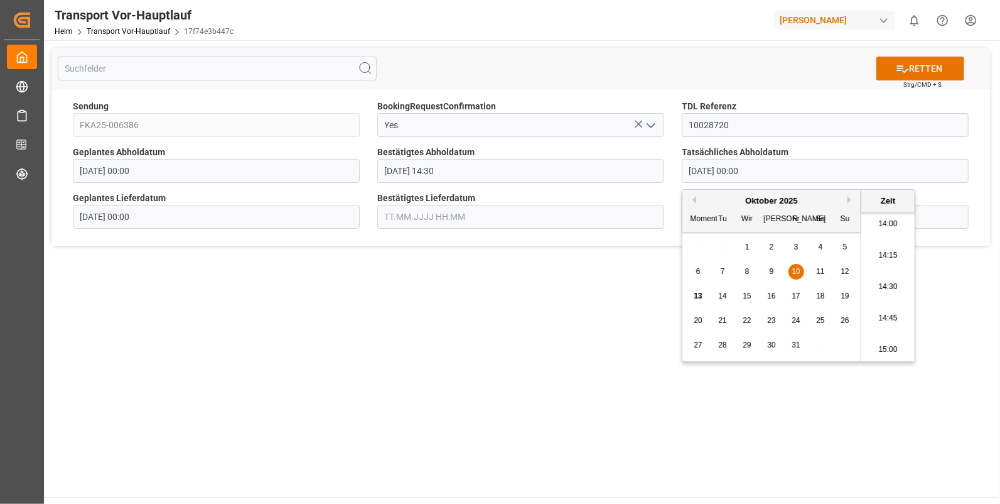
type input "[DATE] 14:30"
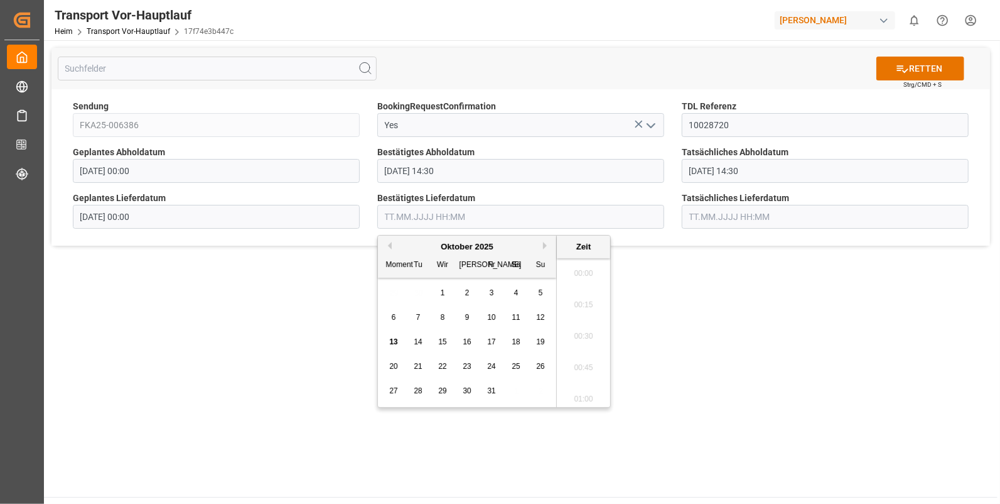
click at [405, 213] on input "text" at bounding box center [520, 217] width 287 height 24
click at [392, 339] on span "13" at bounding box center [393, 341] width 8 height 9
click at [592, 318] on li "09:45" at bounding box center [583, 311] width 53 height 31
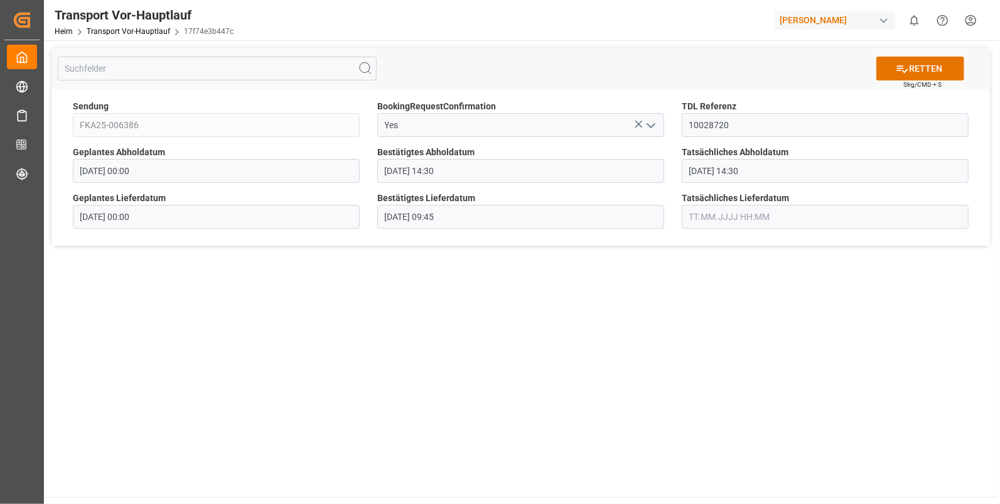
click at [735, 214] on input "text" at bounding box center [825, 217] width 287 height 24
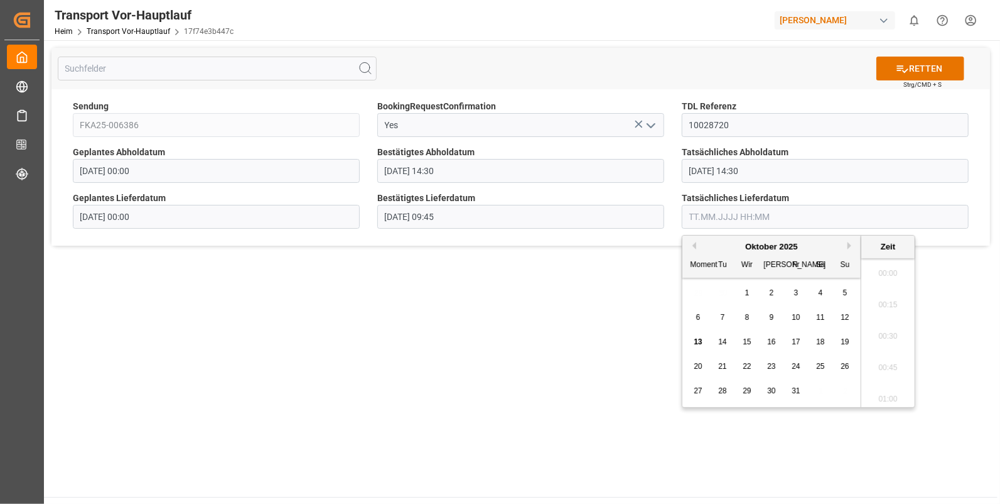
scroll to position [1448, 0]
click at [596, 217] on input "[DATE] 09:45" at bounding box center [520, 217] width 287 height 24
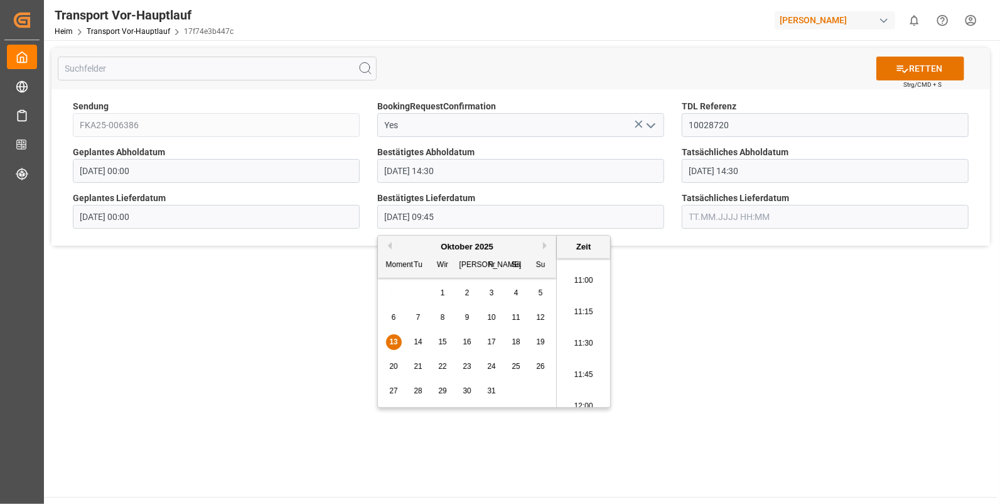
scroll to position [1375, 0]
click at [588, 333] on li "11:30" at bounding box center [583, 342] width 53 height 31
type input "[DATE] 11:30"
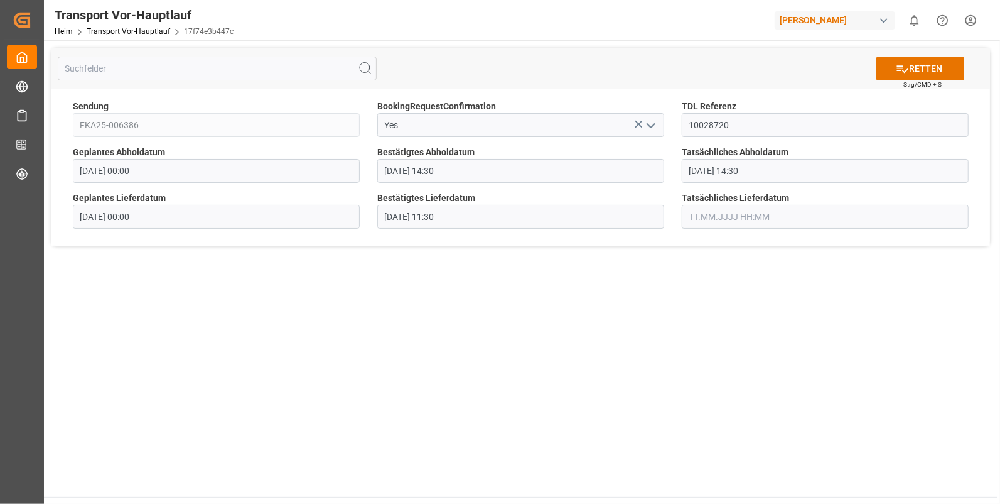
click at [699, 210] on input "text" at bounding box center [825, 217] width 287 height 24
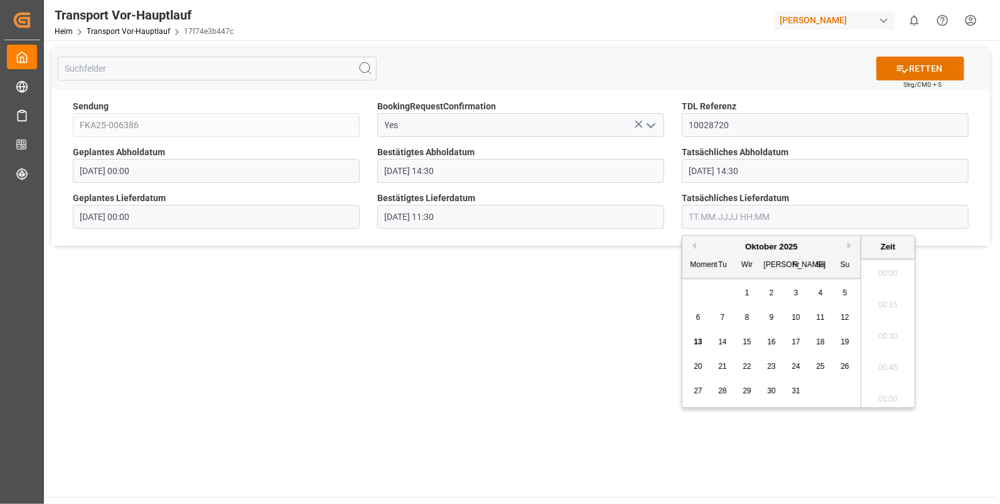
scroll to position [1448, 0]
click at [694, 342] on span "13" at bounding box center [698, 341] width 8 height 9
click at [892, 266] on li "11:30" at bounding box center [887, 269] width 53 height 31
type input "[DATE] 11:30"
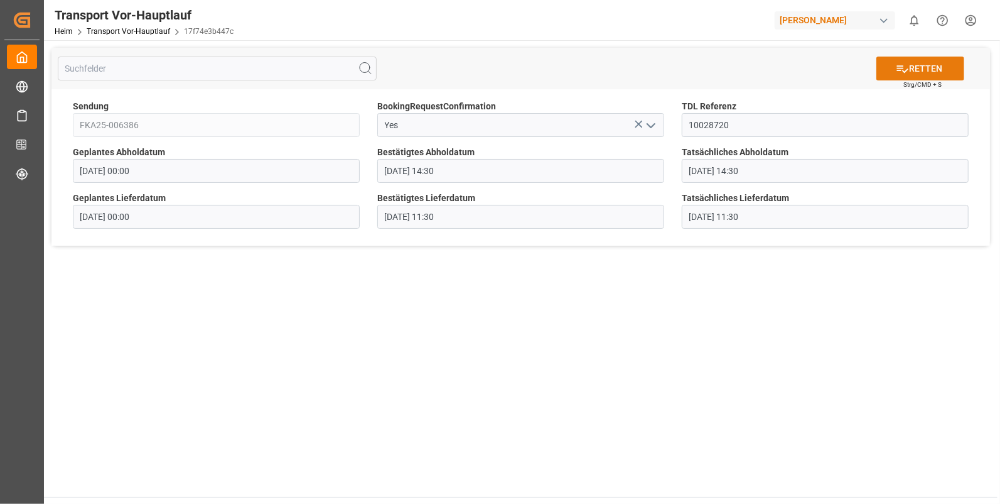
click at [922, 66] on font "RETTEN" at bounding box center [925, 68] width 33 height 13
